Goal: Task Accomplishment & Management: Manage account settings

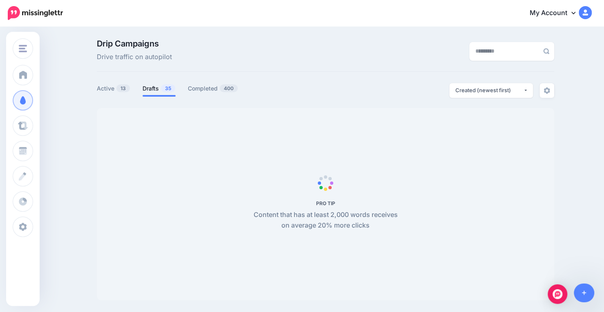
click at [155, 89] on link "Drafts 35" at bounding box center [158, 89] width 33 height 10
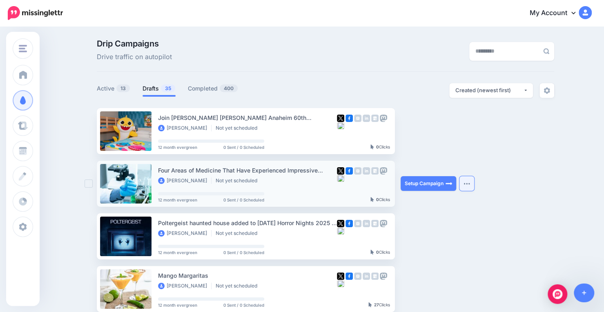
click at [468, 184] on img "button" at bounding box center [466, 183] width 7 height 2
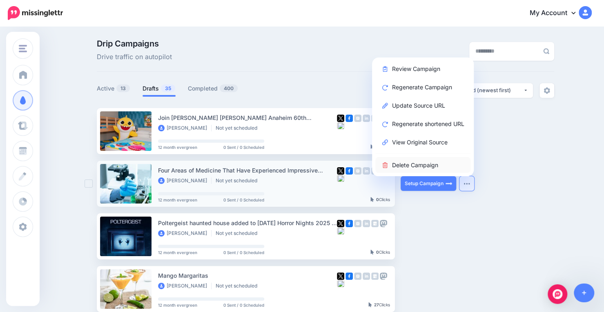
click at [428, 165] on link "Delete Campaign" at bounding box center [422, 165] width 95 height 16
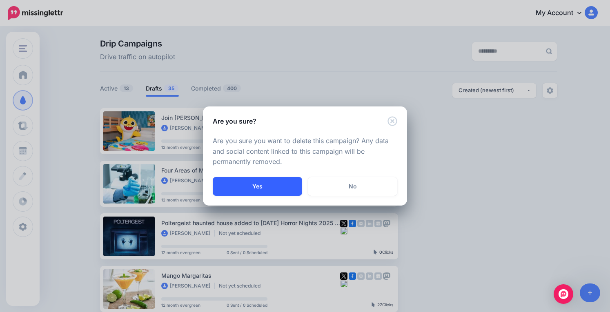
click at [272, 184] on button "Yes" at bounding box center [257, 186] width 89 height 19
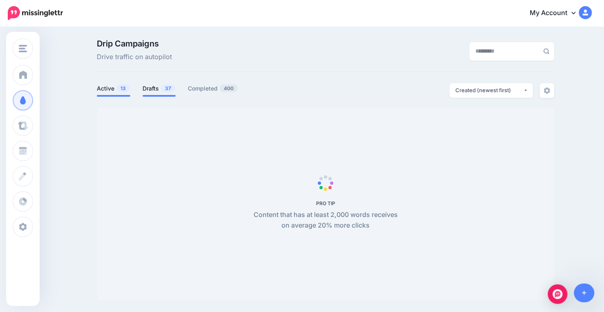
click at [152, 89] on link "Drafts 37" at bounding box center [158, 89] width 33 height 10
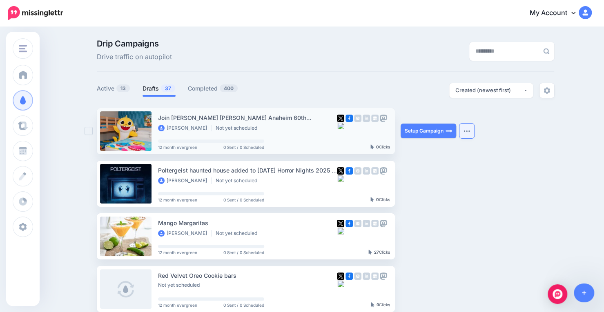
click at [464, 133] on button "button" at bounding box center [466, 131] width 15 height 15
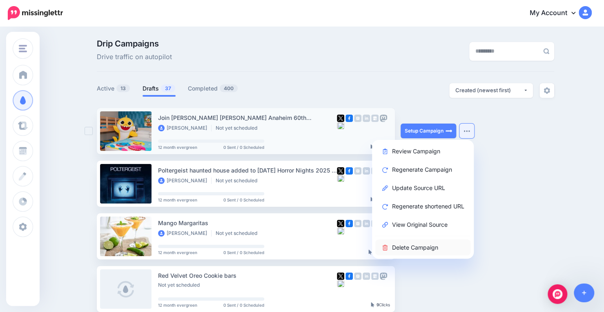
click at [404, 247] on link "Delete Campaign" at bounding box center [422, 248] width 95 height 16
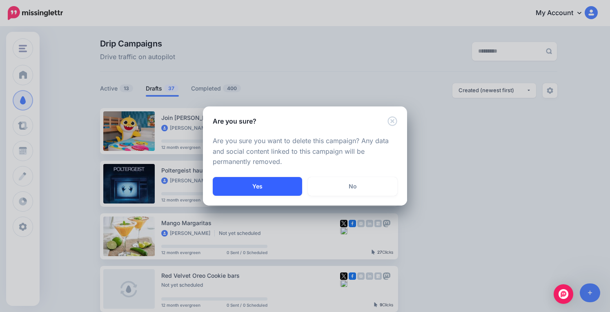
click at [259, 190] on button "Yes" at bounding box center [257, 186] width 89 height 19
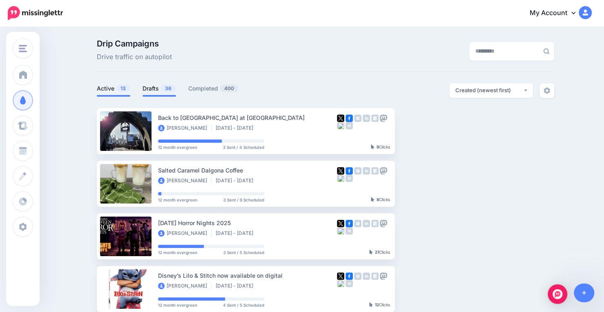
click at [155, 89] on link "Drafts 36" at bounding box center [158, 89] width 33 height 10
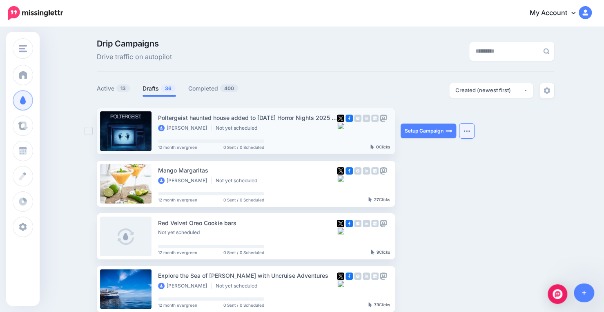
drag, startPoint x: 471, startPoint y: 130, endPoint x: 467, endPoint y: 133, distance: 5.6
click at [467, 133] on button "button" at bounding box center [466, 131] width 15 height 15
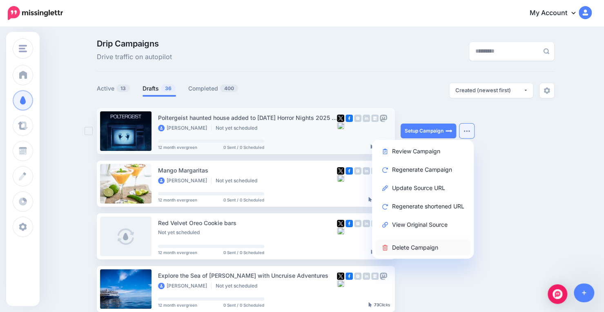
click at [434, 249] on link "Delete Campaign" at bounding box center [422, 248] width 95 height 16
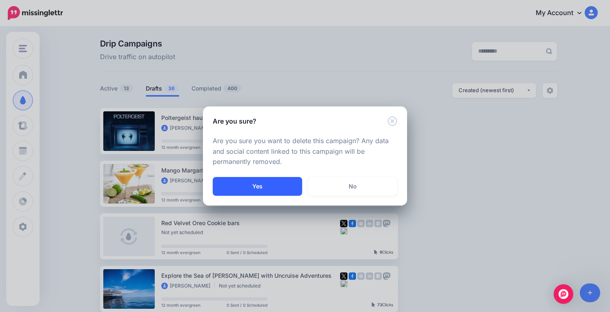
click at [264, 184] on button "Yes" at bounding box center [257, 186] width 89 height 19
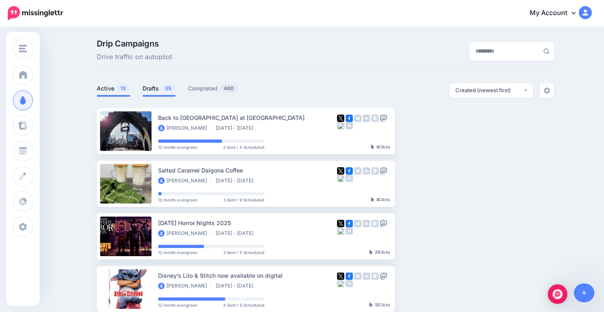
click at [157, 91] on link "Drafts 35" at bounding box center [158, 89] width 33 height 10
